Goal: Task Accomplishment & Management: Use online tool/utility

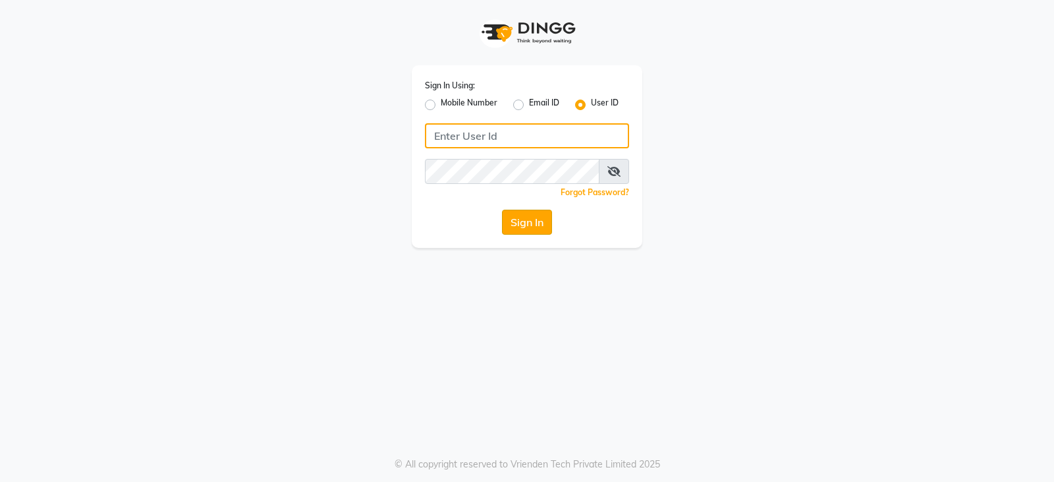
type input "styleonsalon"
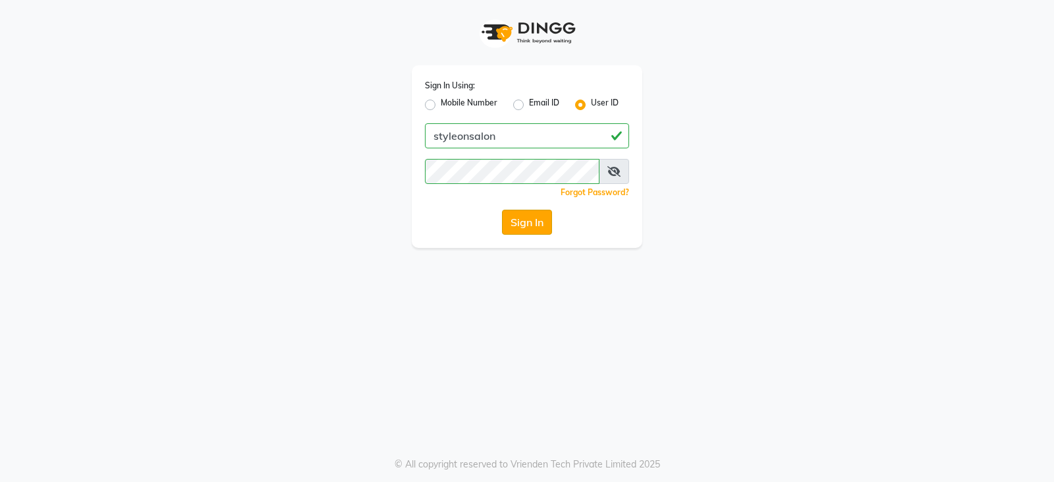
click at [517, 227] on button "Sign In" at bounding box center [527, 222] width 50 height 25
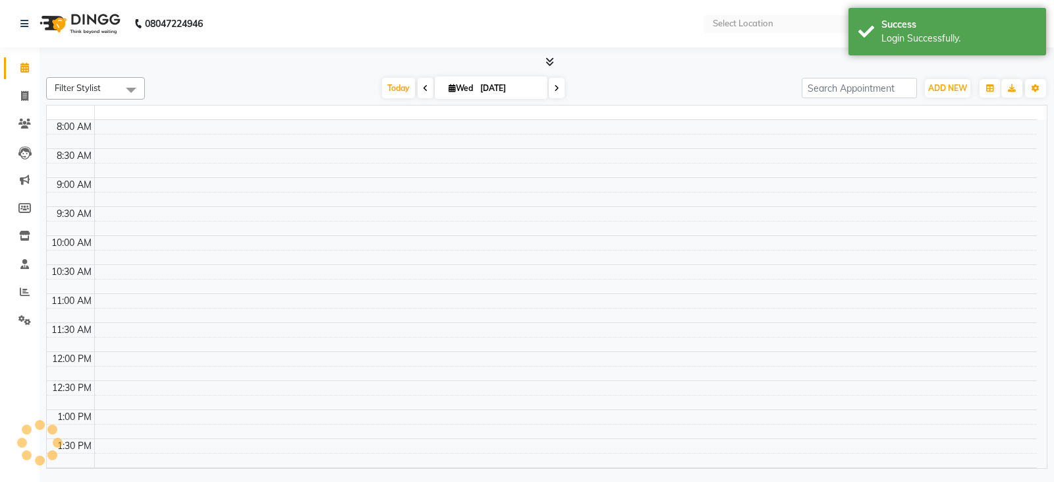
select select "en"
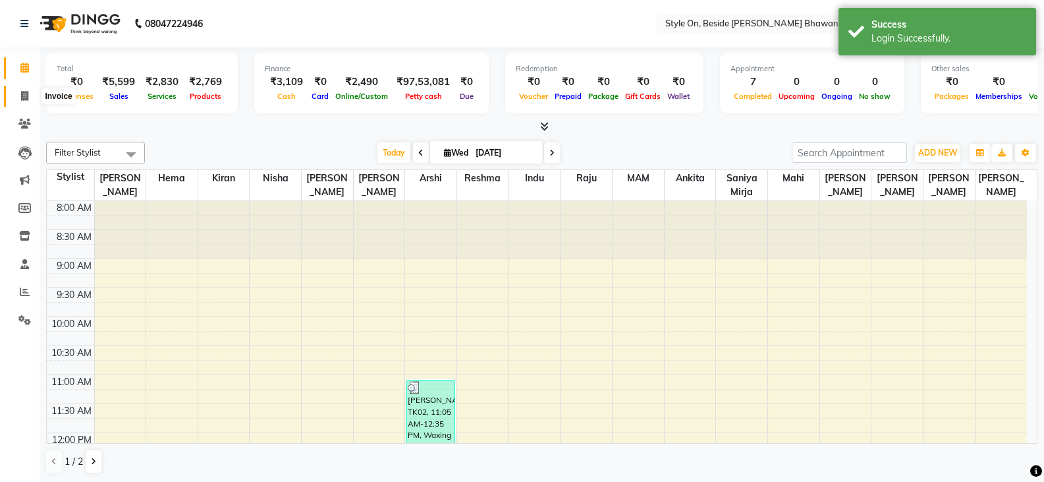
click at [21, 98] on icon at bounding box center [24, 96] width 7 height 10
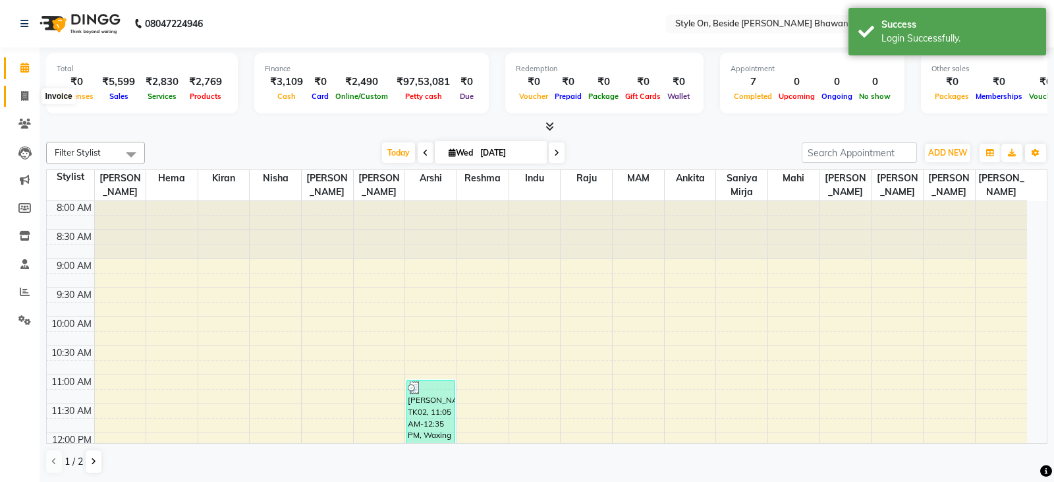
select select "4700"
select select "service"
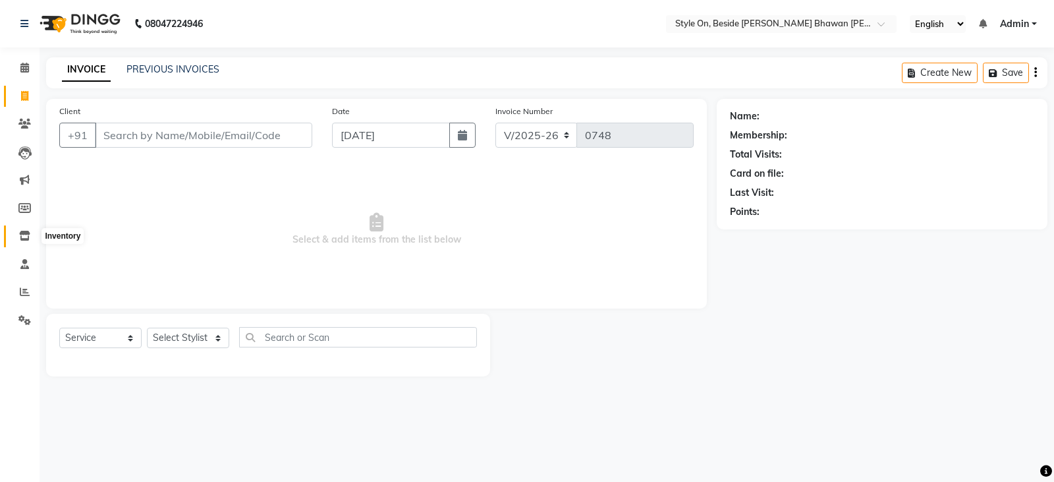
click at [24, 234] on icon at bounding box center [24, 236] width 11 height 10
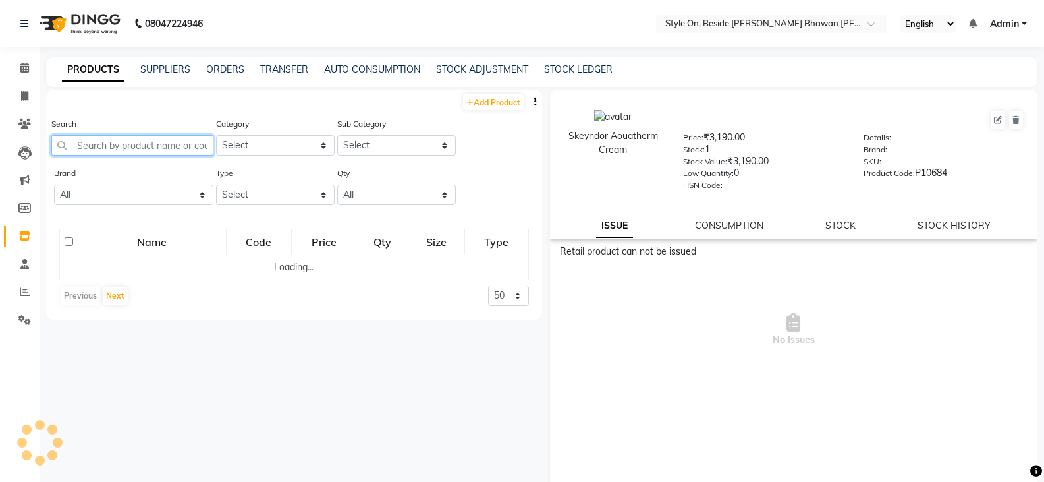
click at [155, 140] on input "text" at bounding box center [132, 145] width 162 height 20
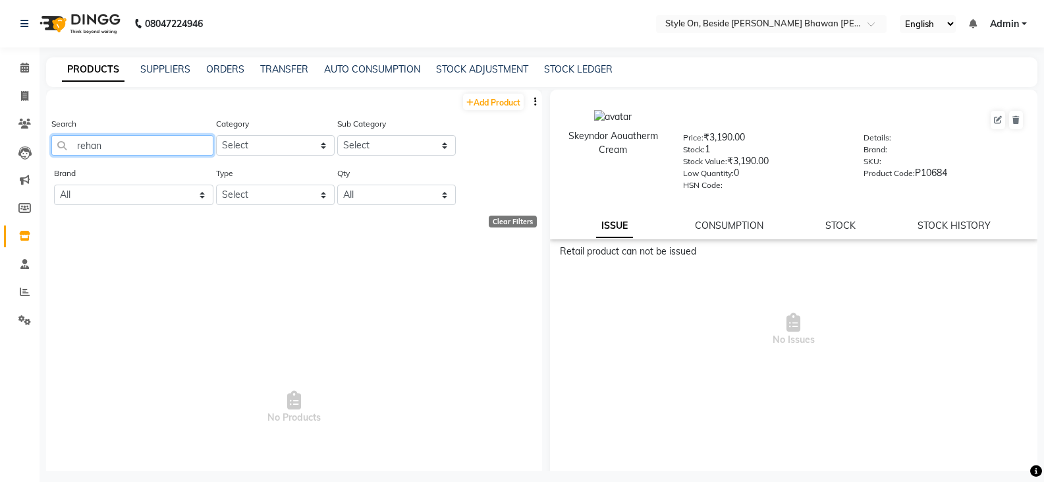
drag, startPoint x: 95, startPoint y: 157, endPoint x: 61, endPoint y: 161, distance: 34.6
click at [61, 161] on div "Search rehan" at bounding box center [132, 141] width 162 height 49
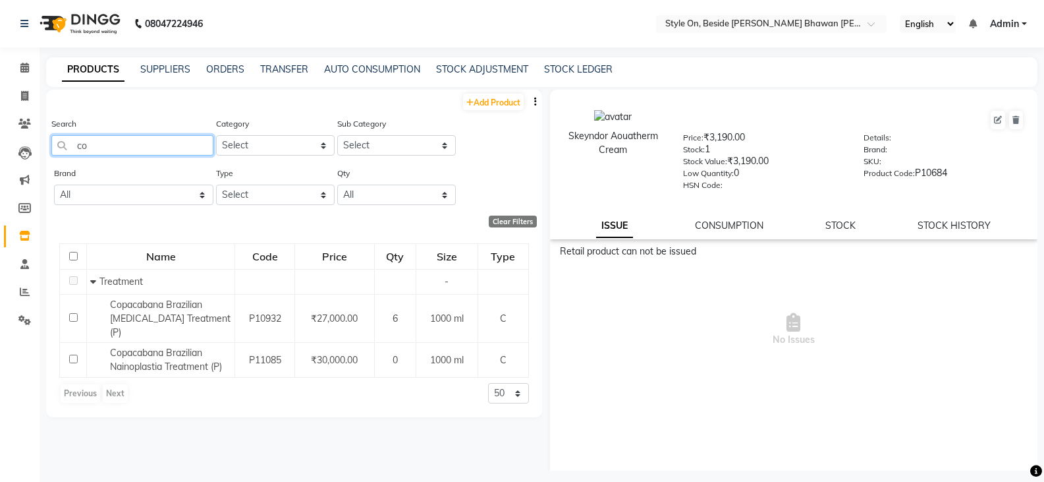
type input "c"
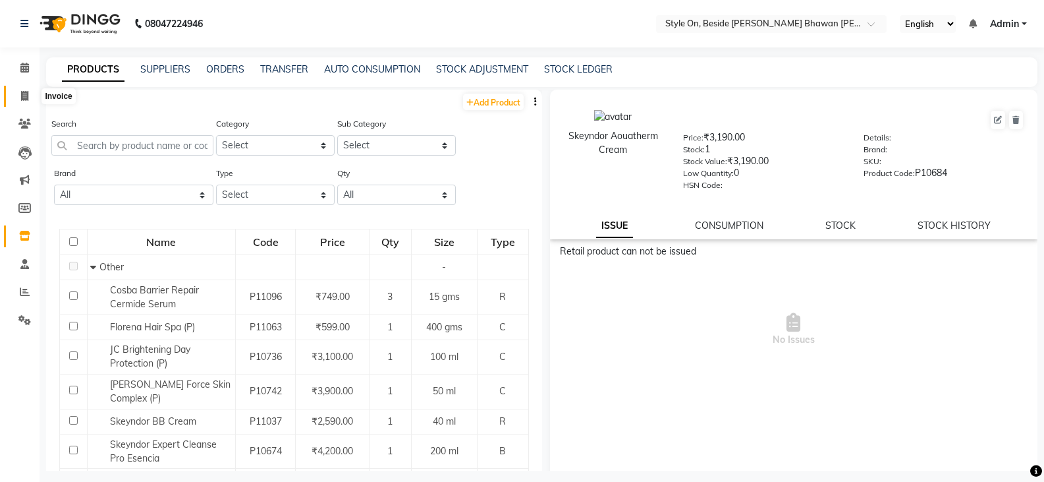
click at [25, 95] on icon at bounding box center [24, 96] width 7 height 10
select select "4700"
select select "service"
